Goal: Submit feedback/report problem

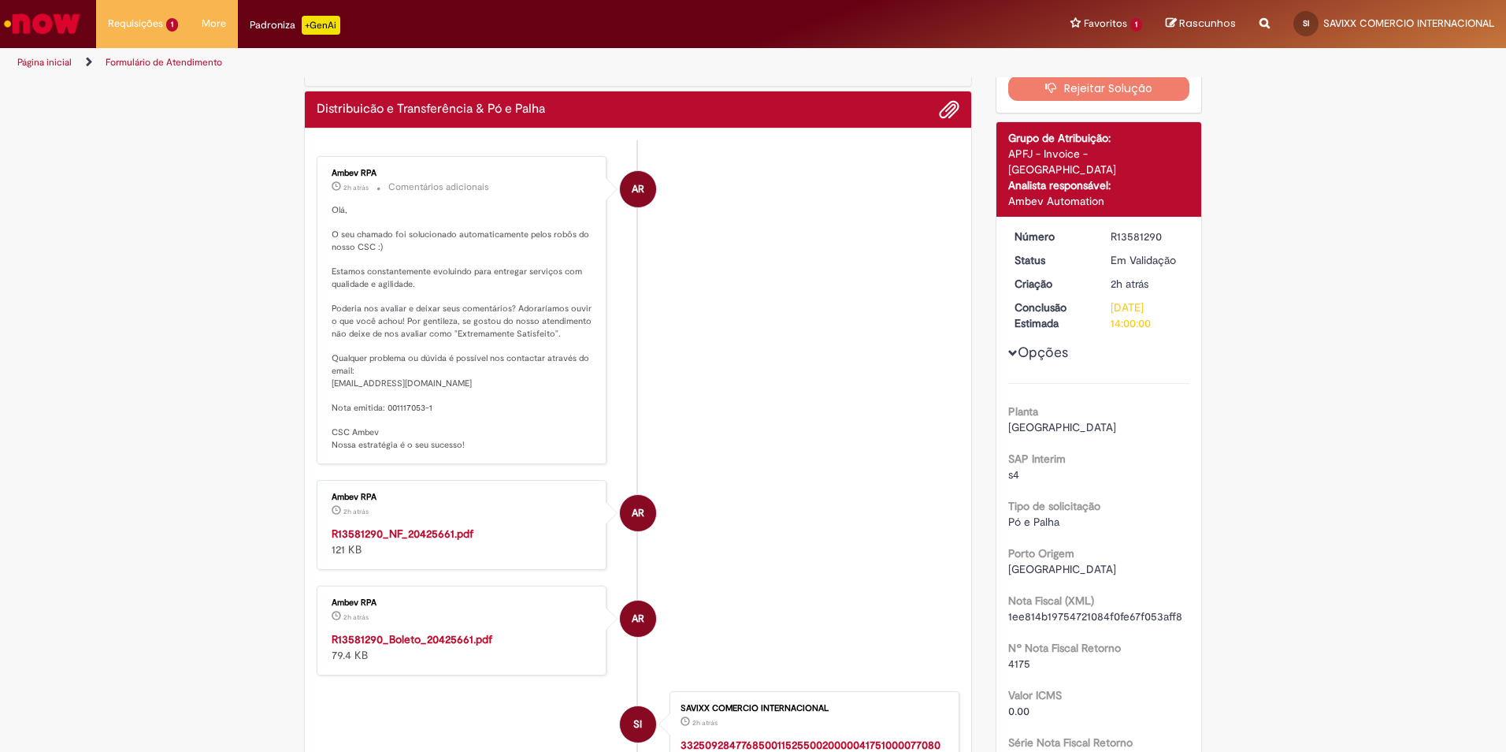
scroll to position [79, 0]
click at [143, 67] on link "Exibir Todas as Solicitações" at bounding box center [183, 63] width 173 height 17
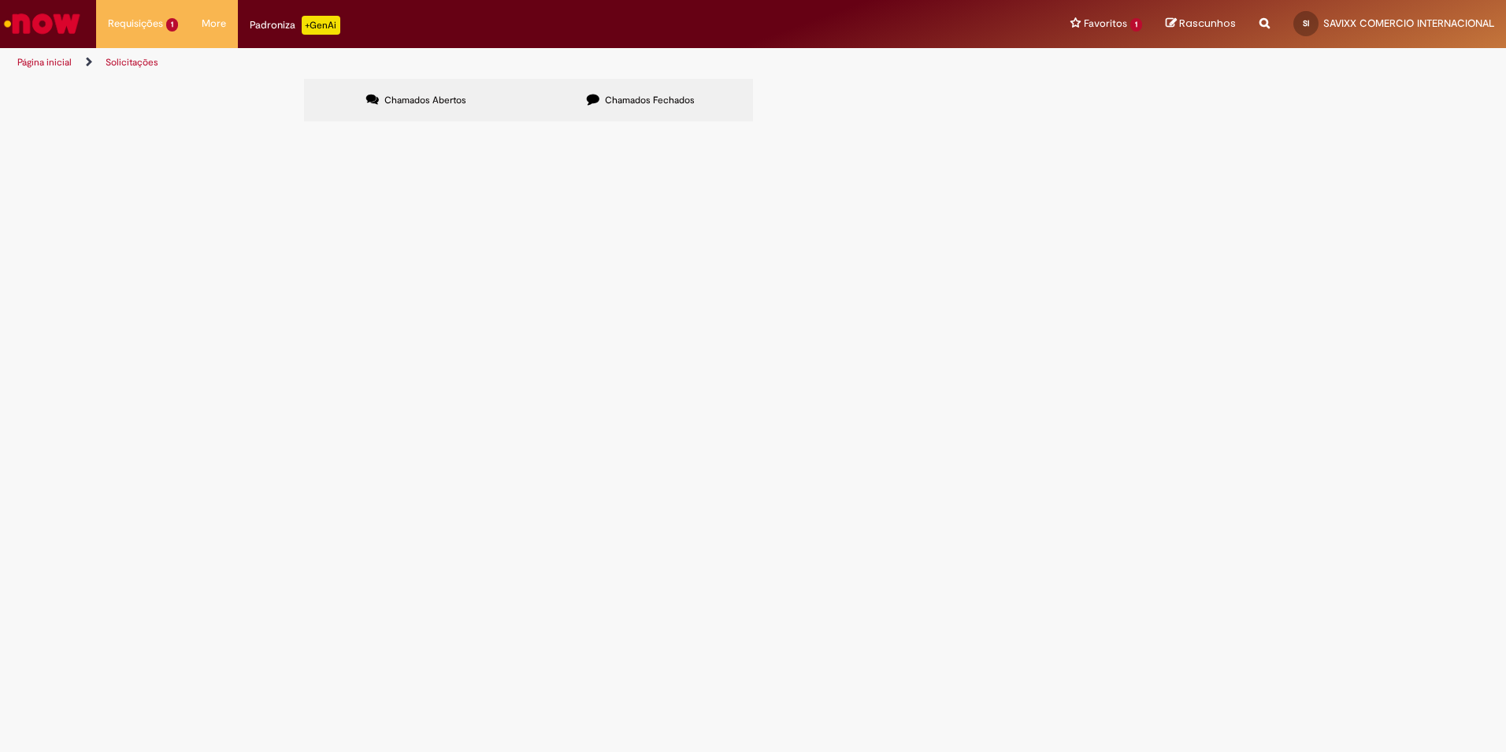
click at [0, 0] on span "Em Validação" at bounding box center [0, 0] width 0 height 0
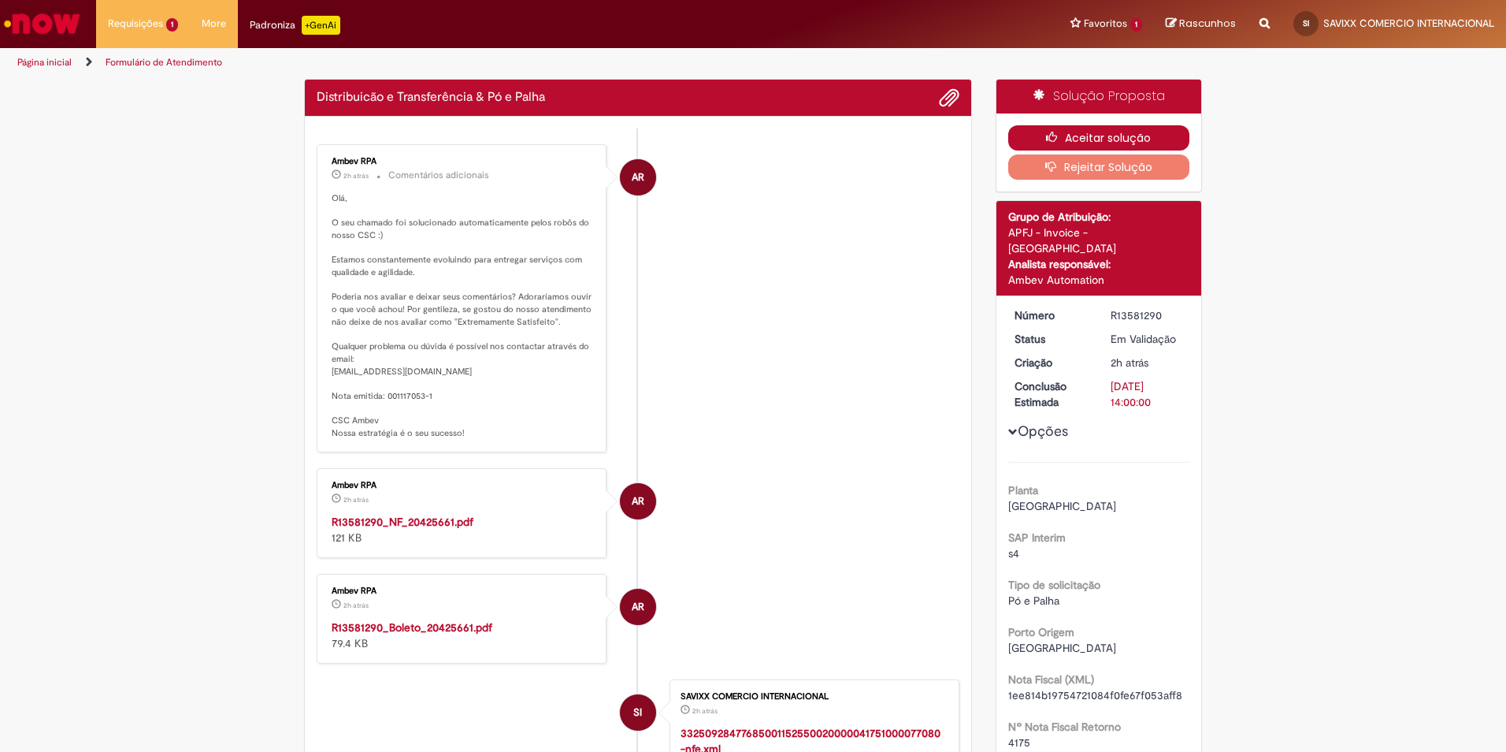
click at [1119, 138] on button "Aceitar solução" at bounding box center [1099, 137] width 182 height 25
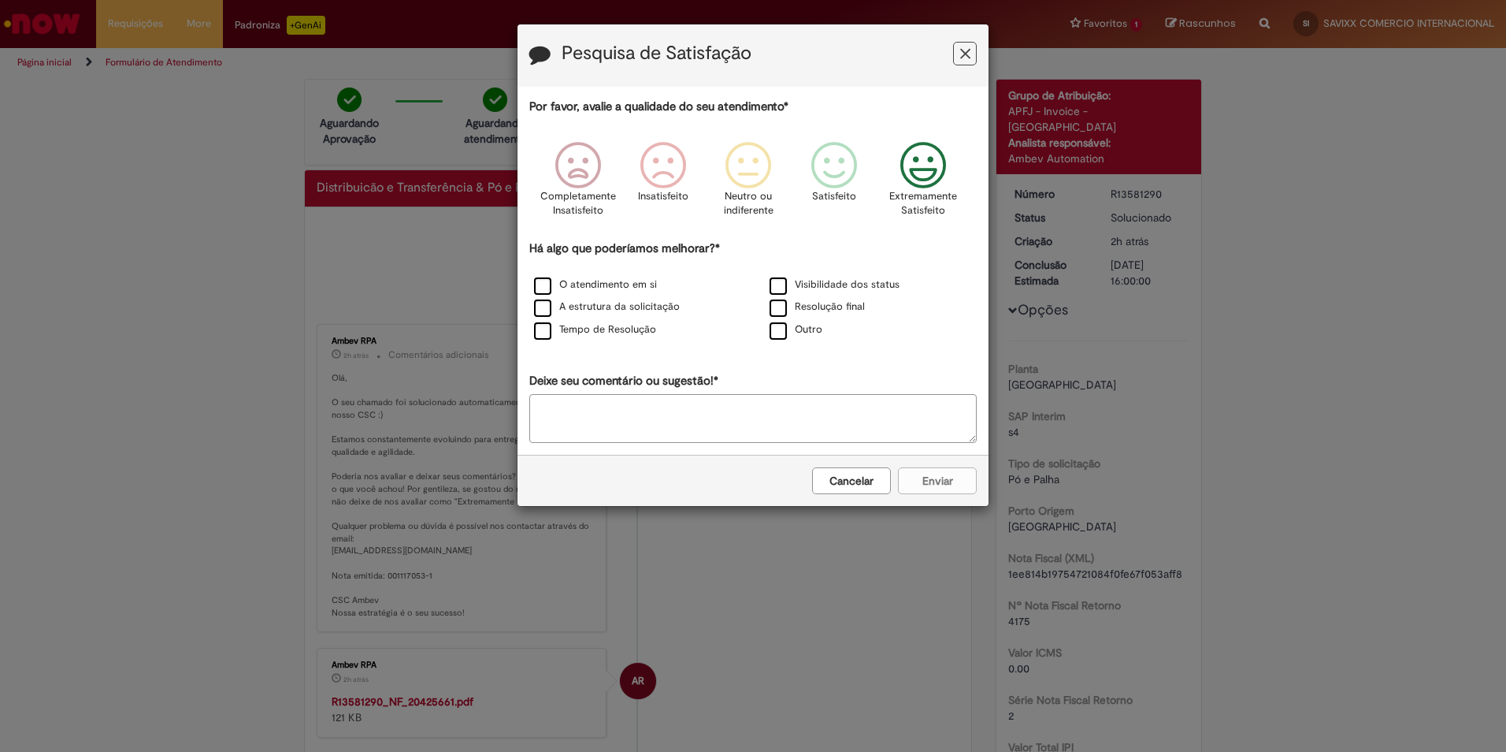
click at [911, 175] on icon "Feedback" at bounding box center [923, 165] width 59 height 47
click at [538, 284] on label "O atendimento em si" at bounding box center [595, 284] width 123 height 15
drag, startPoint x: 538, startPoint y: 284, endPoint x: 548, endPoint y: 284, distance: 9.5
click at [542, 284] on label "O atendimento em si" at bounding box center [595, 284] width 123 height 15
click at [546, 280] on label "O atendimento em si" at bounding box center [595, 284] width 123 height 15
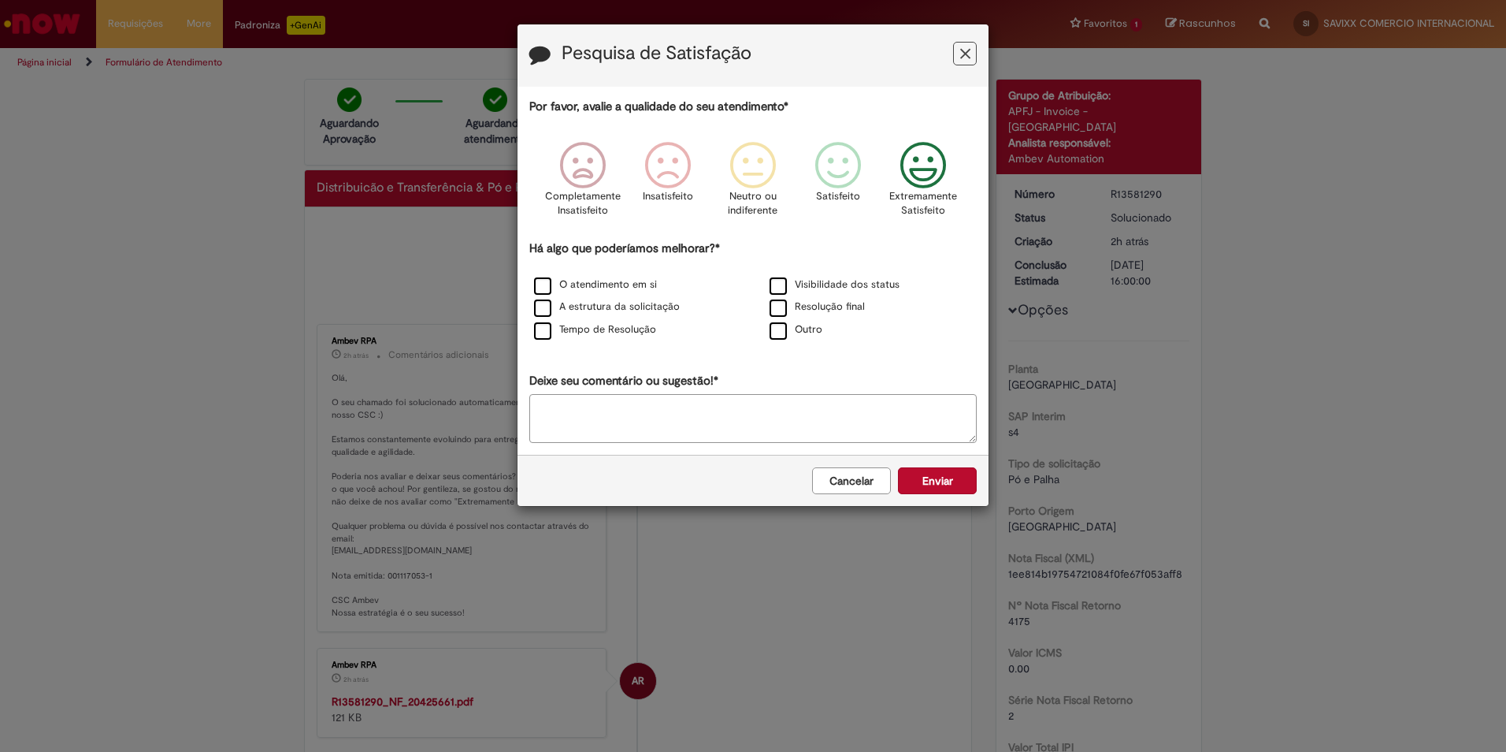
drag, startPoint x: 941, startPoint y: 470, endPoint x: 949, endPoint y: 466, distance: 9.5
click at [946, 468] on button "Enviar" at bounding box center [937, 480] width 79 height 27
